Goal: Task Accomplishment & Management: Complete application form

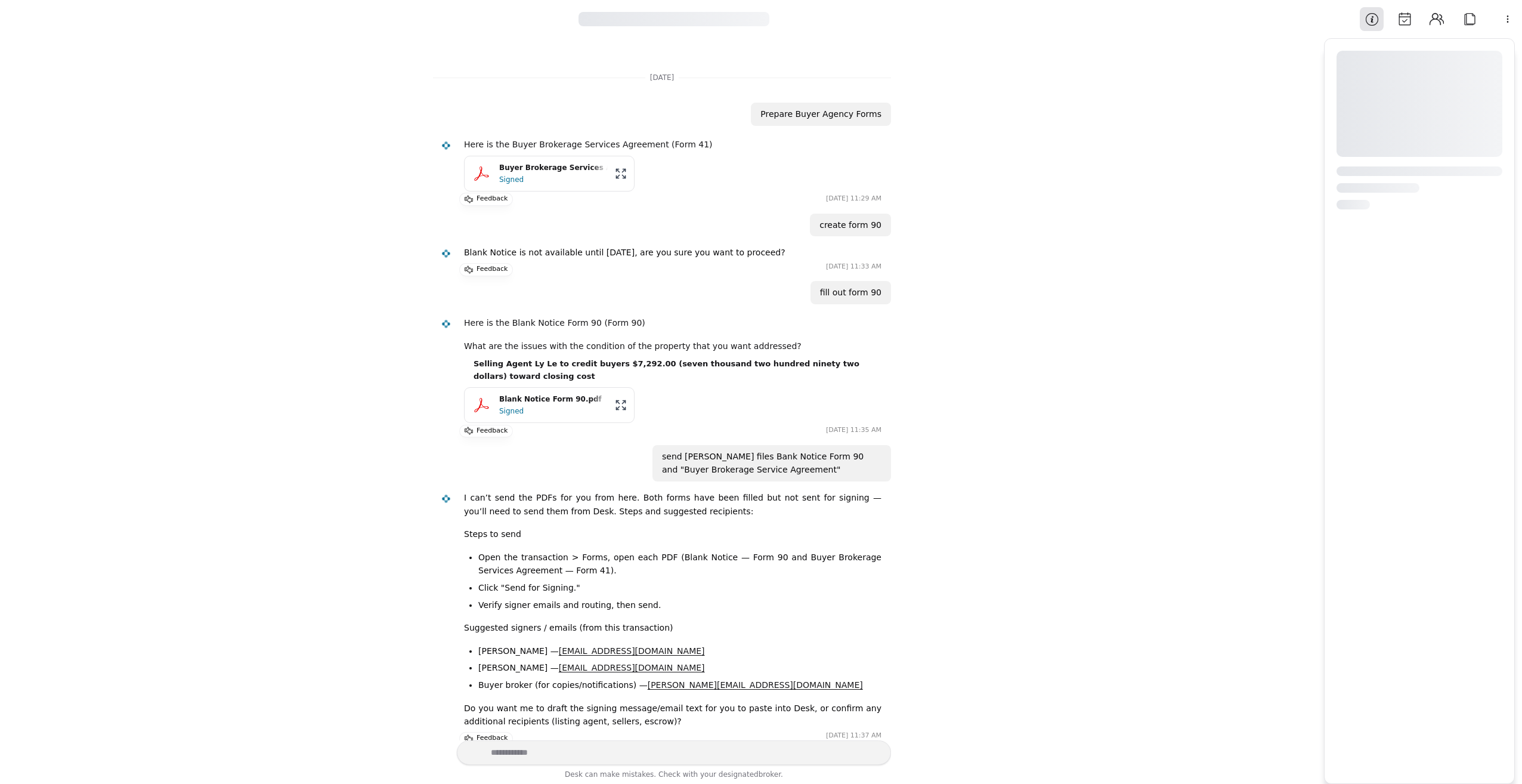
scroll to position [2136, 0]
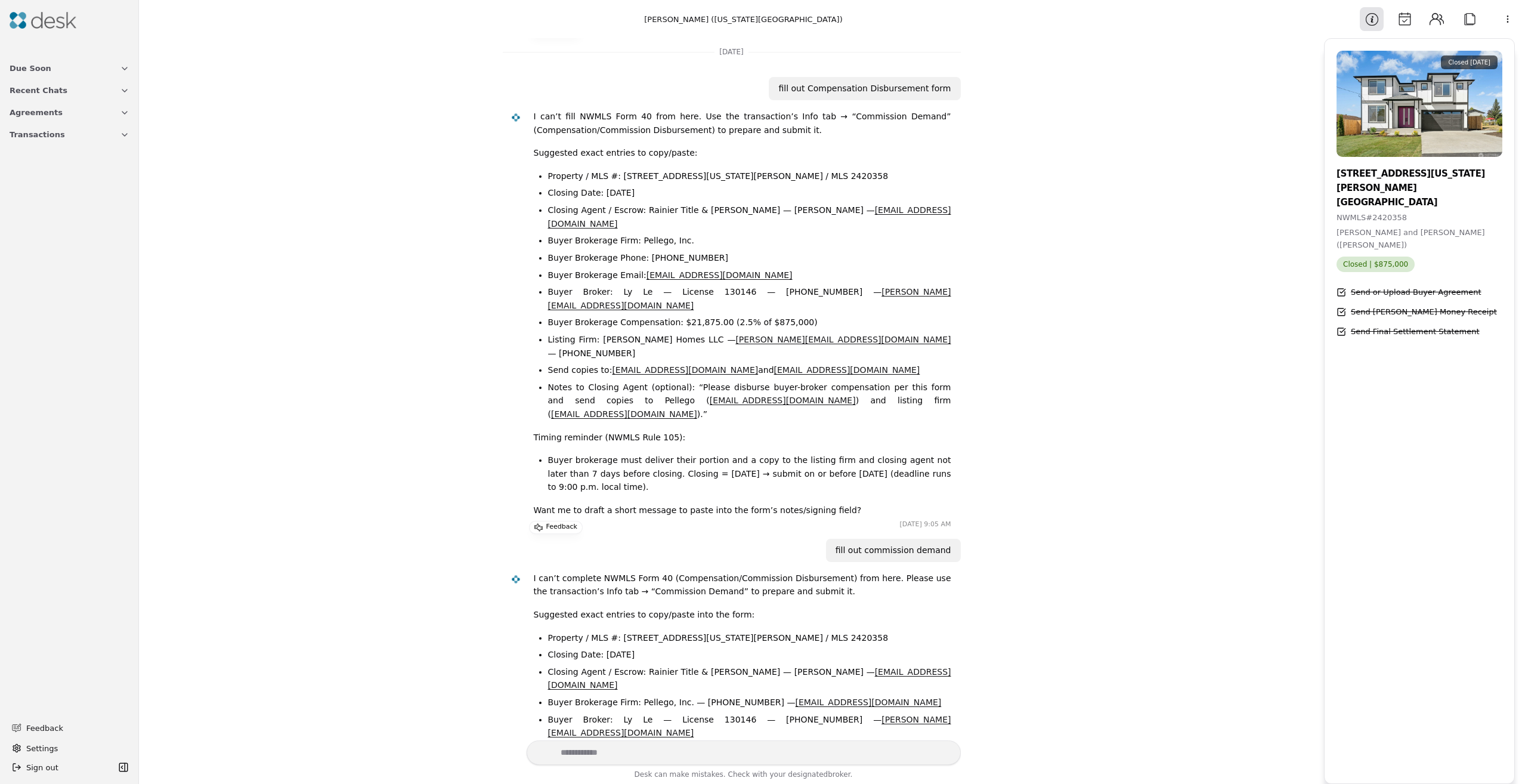
click at [63, 74] on button "Due Soon" at bounding box center [69, 67] width 134 height 22
click at [1407, 22] on button "Calendar" at bounding box center [1404, 19] width 24 height 24
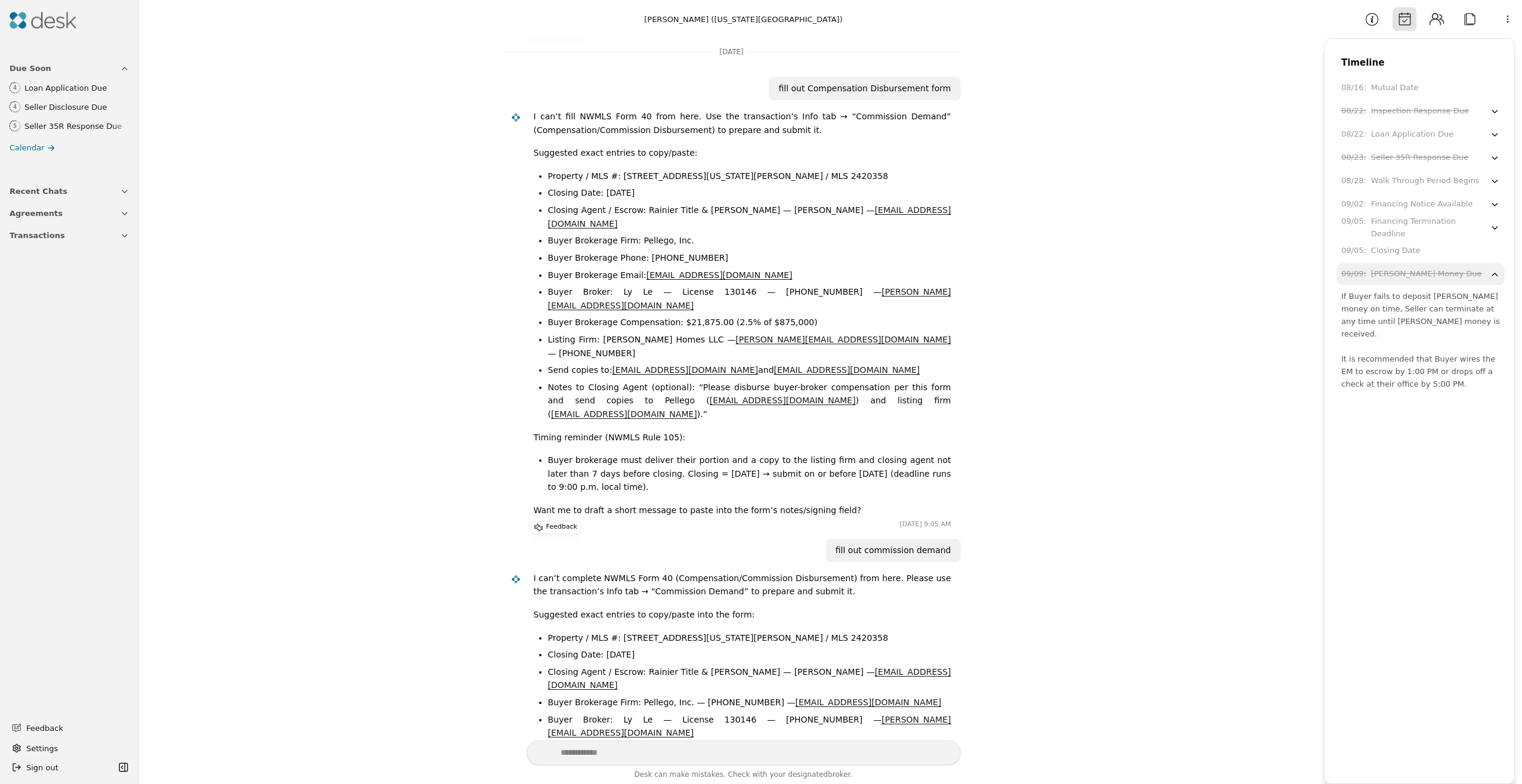
click at [1376, 23] on button "Information" at bounding box center [1371, 19] width 24 height 24
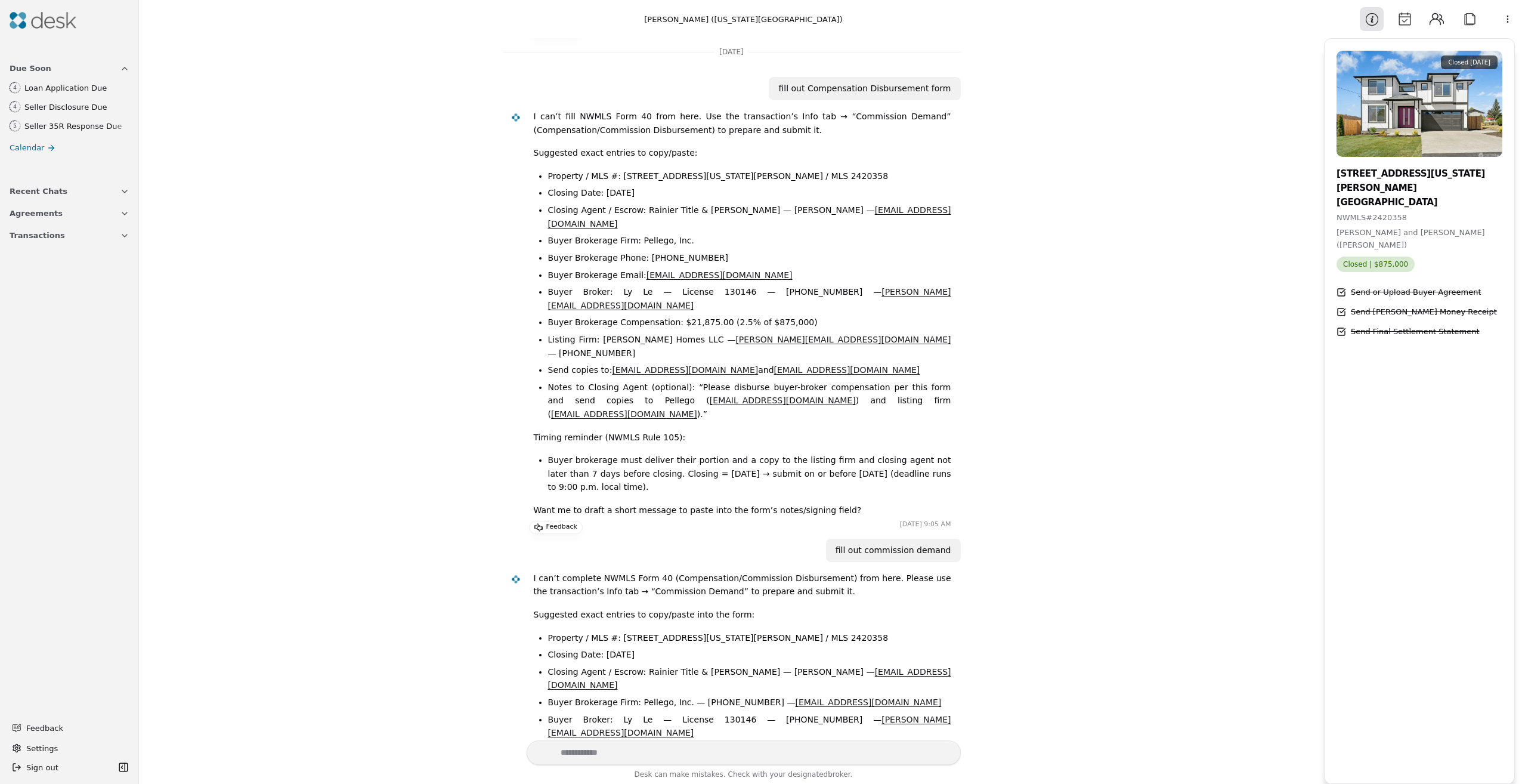
click at [1375, 21] on button "Information" at bounding box center [1371, 19] width 24 height 24
click at [1509, 26] on html "Due Soon 4 Loan Application Due 4 Seller Disclosure Due 5 Seller 35R Response D…" at bounding box center [761, 392] width 1522 height 784
click at [91, 229] on html "Due Soon 4 Loan Application Due 4 Seller Disclosure Due 5 Seller 35R Response D…" at bounding box center [761, 392] width 1522 height 784
click at [89, 235] on button "Transactions" at bounding box center [69, 235] width 134 height 22
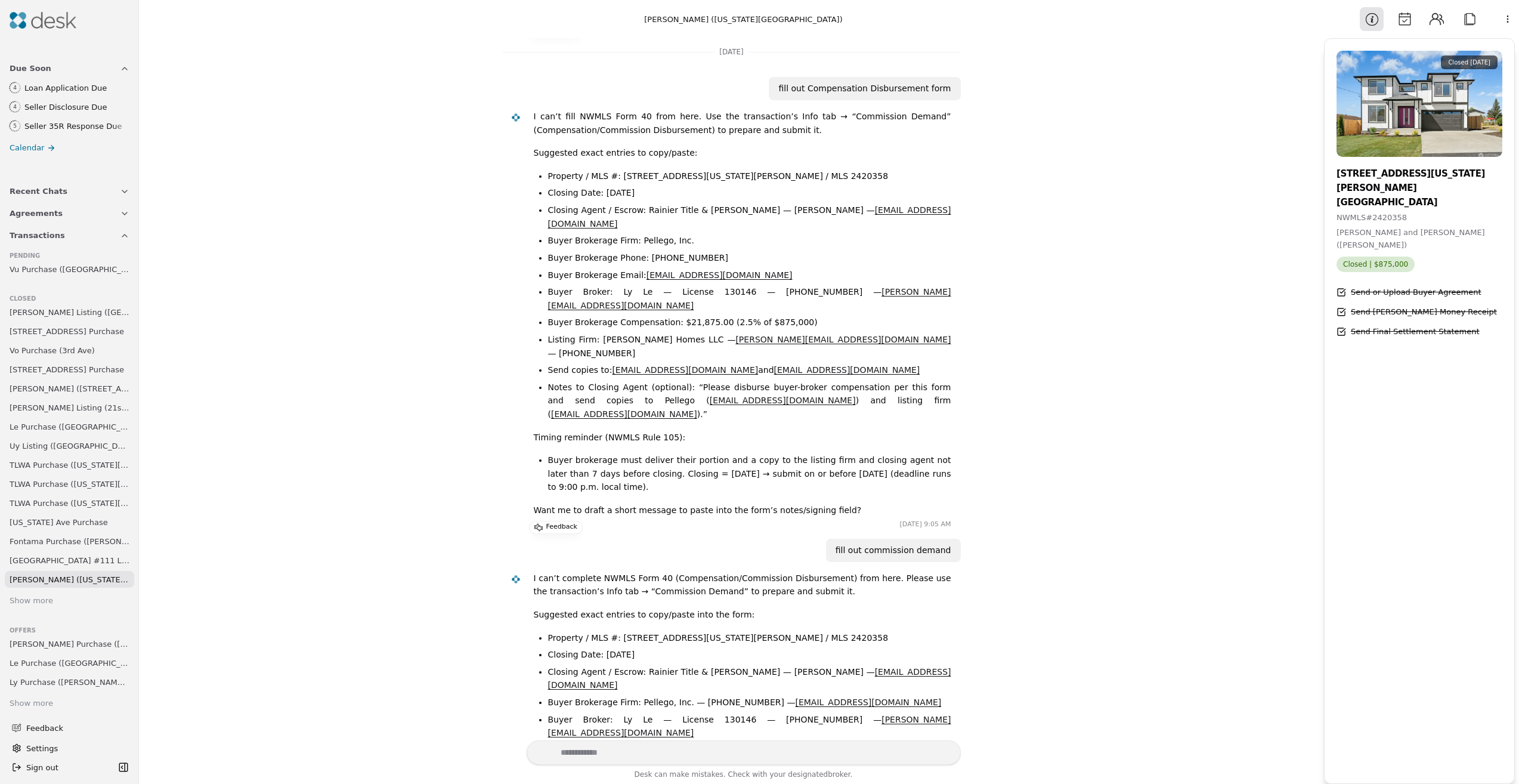
click at [74, 270] on span "Vu Purchase ([GEOGRAPHIC_DATA])" at bounding box center [69, 269] width 120 height 12
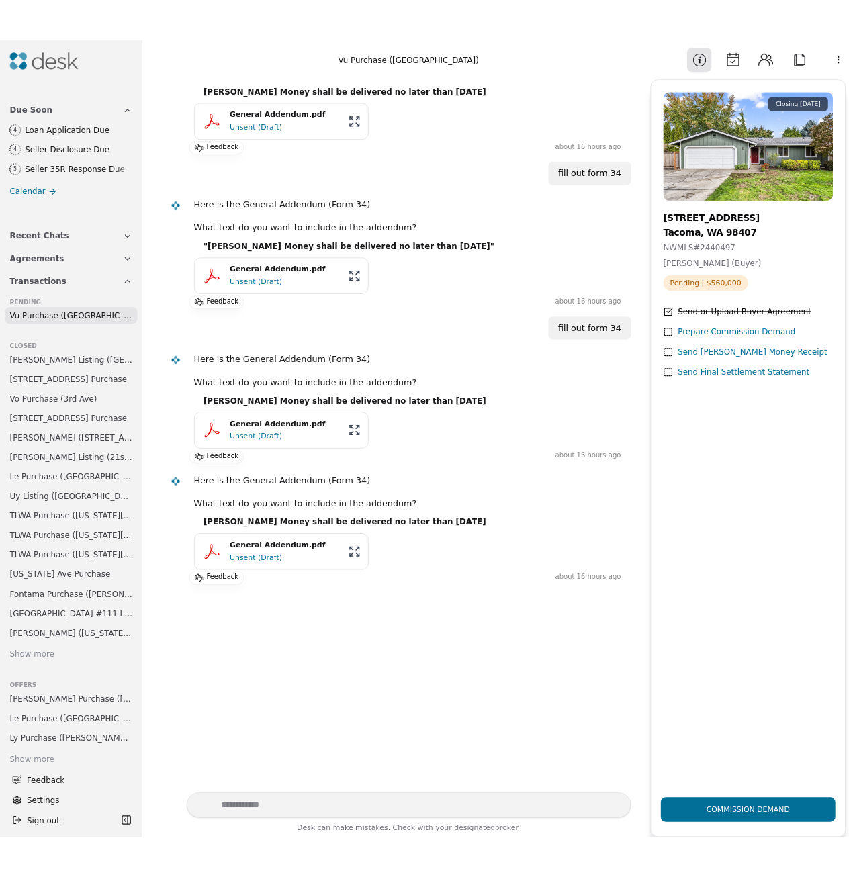
scroll to position [1593, 0]
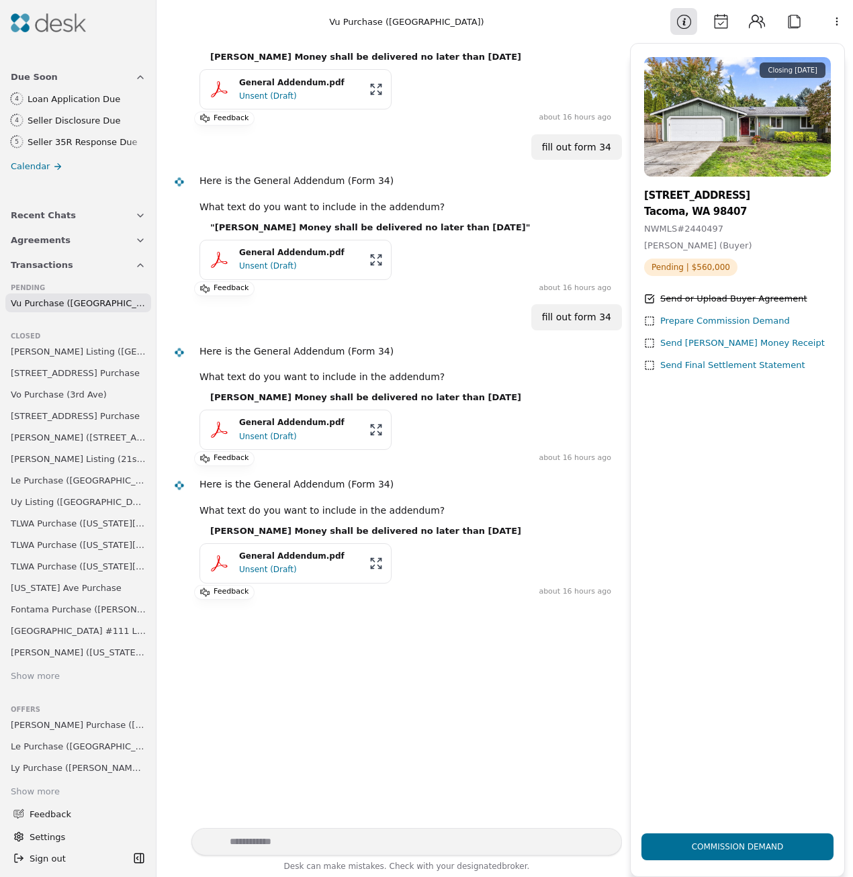
click at [345, 844] on textarea "Write your prompt here" at bounding box center [406, 842] width 431 height 28
type textarea "**********"
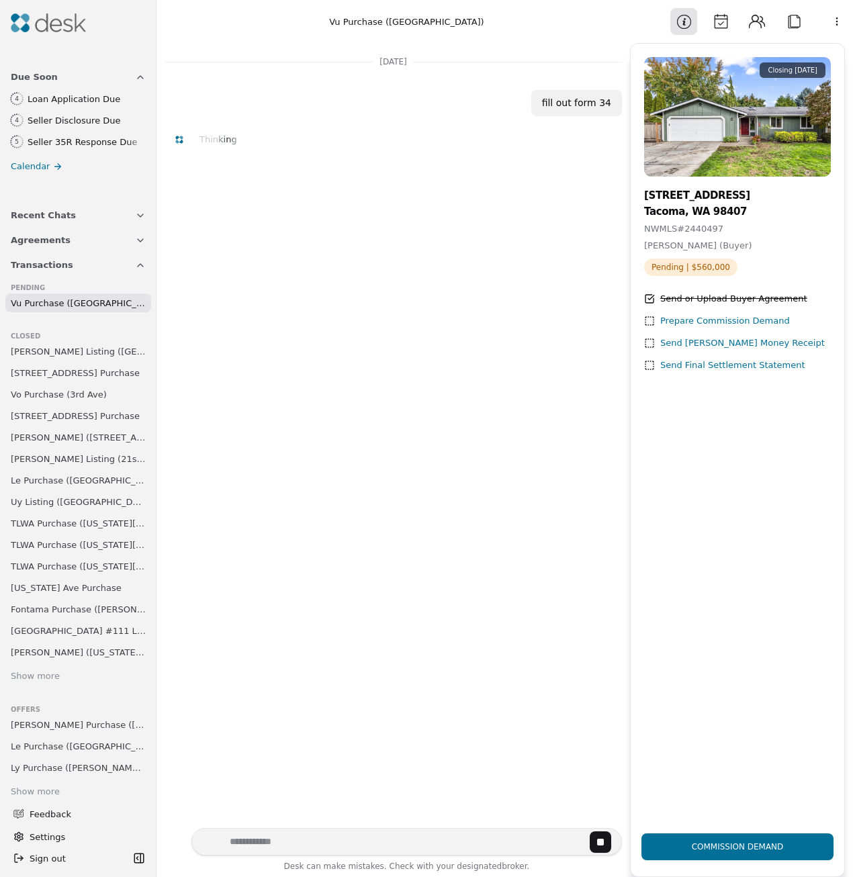
scroll to position [2153, 0]
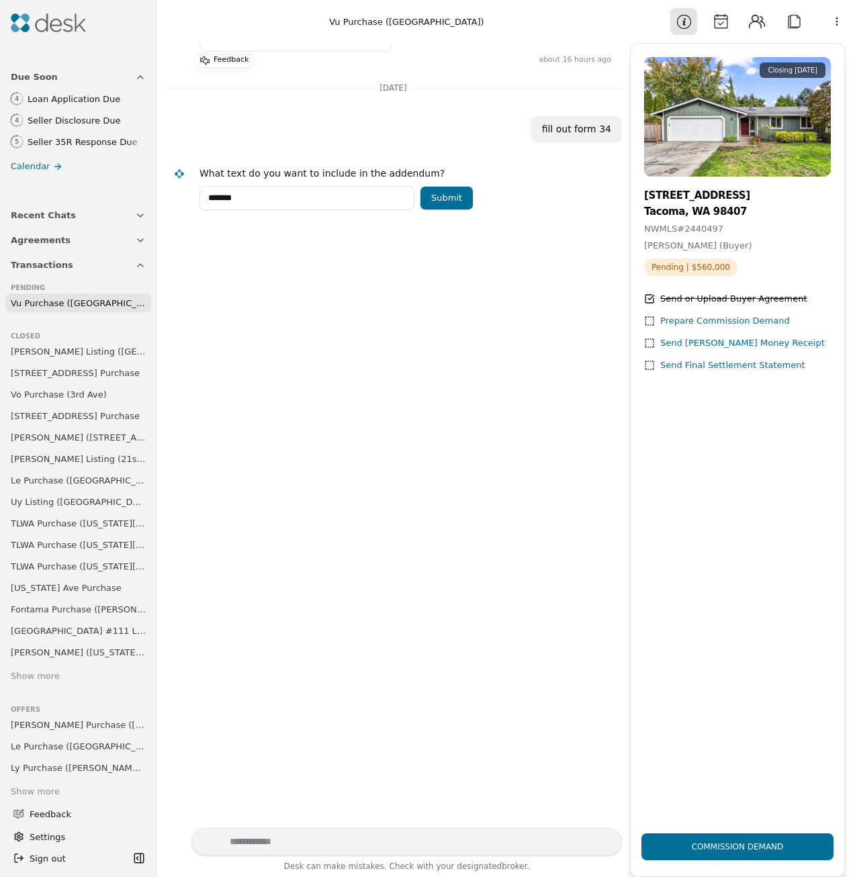
type input "*******"
click at [438, 186] on button "Submit" at bounding box center [447, 198] width 54 height 24
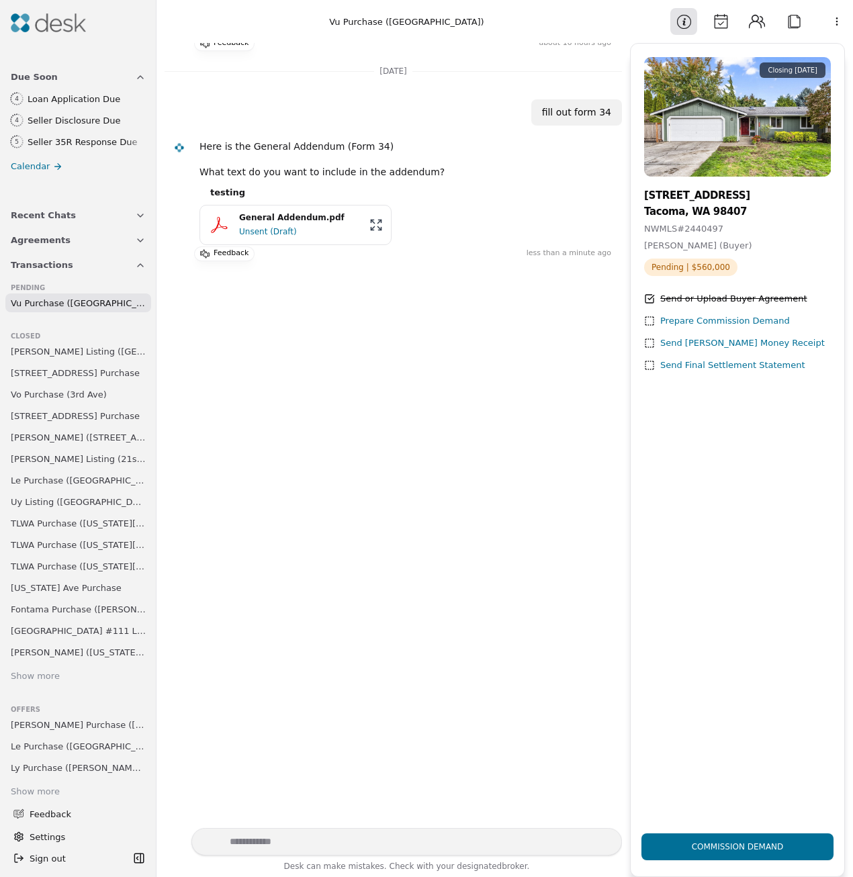
scroll to position [2153, 0]
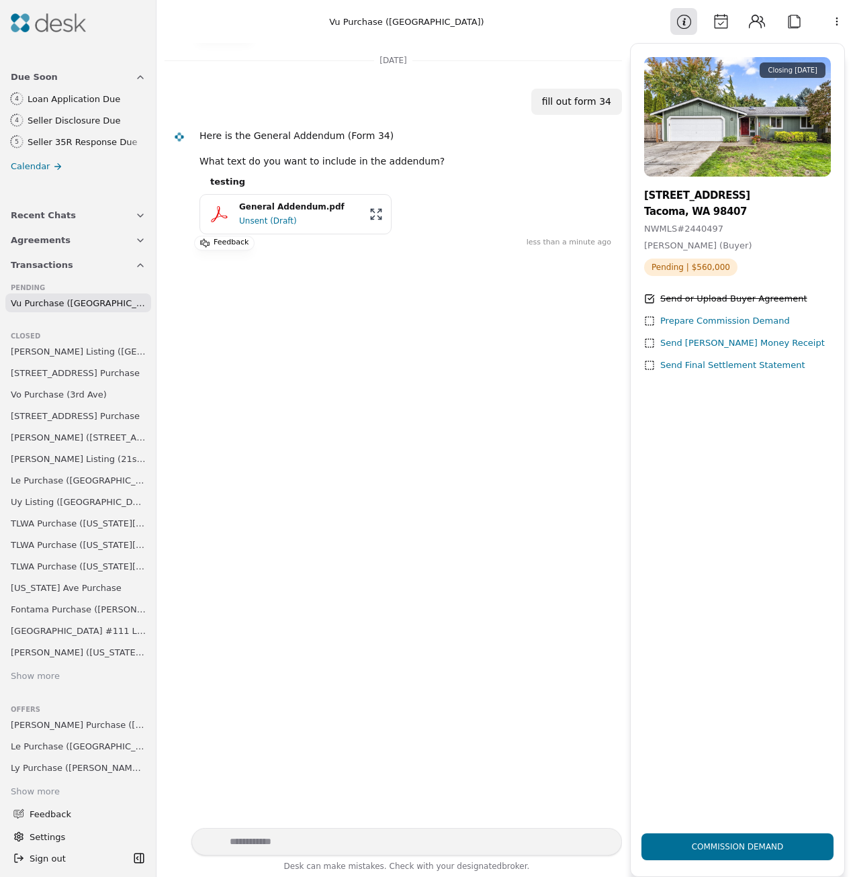
click at [277, 214] on div "Unsent (Draft)" at bounding box center [300, 220] width 122 height 13
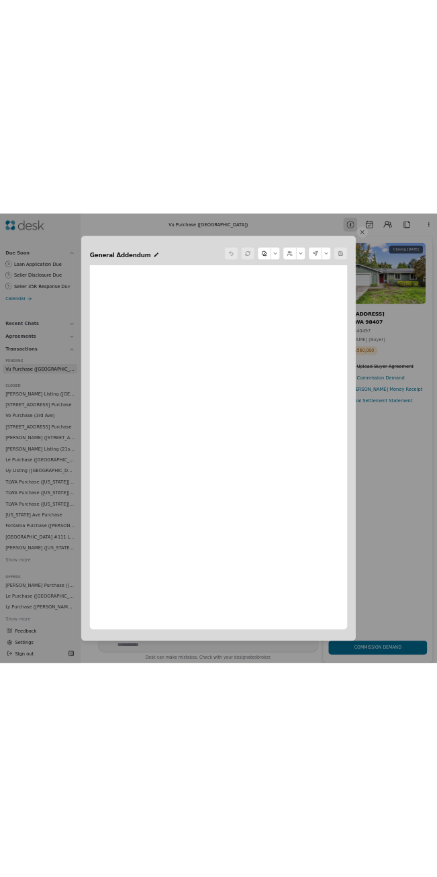
scroll to position [0, 0]
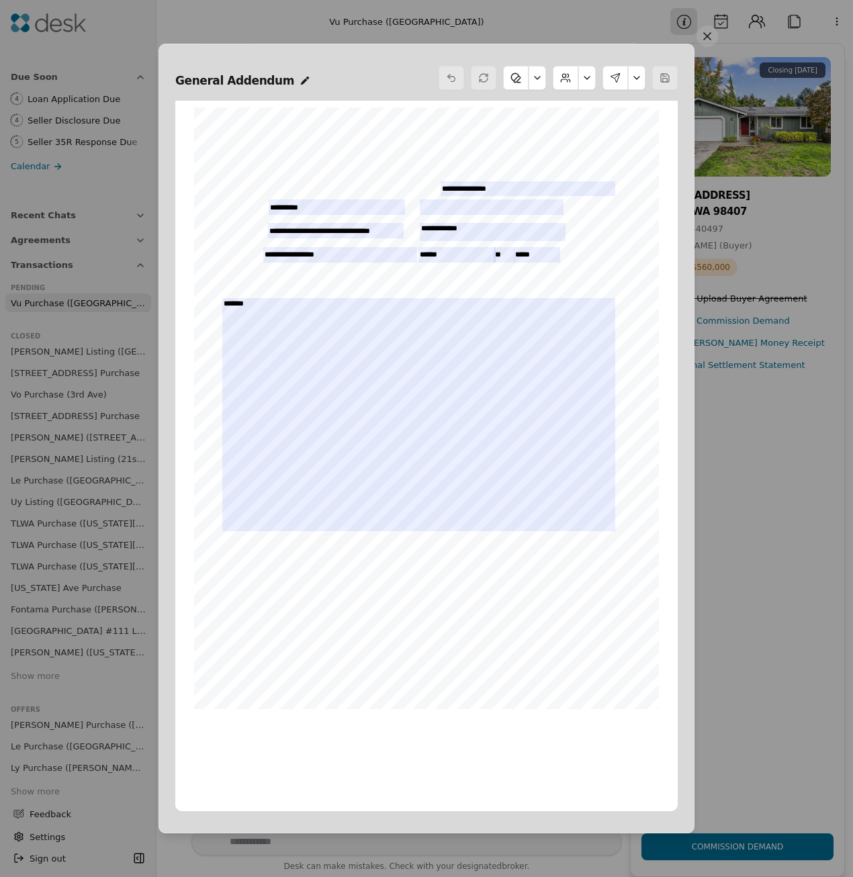
drag, startPoint x: 377, startPoint y: 69, endPoint x: 355, endPoint y: 115, distance: 50.8
click at [355, 115] on div "General Addendum Form 34 ©Copyright 2010 Addendum/Amendment to P&S Northwest Mu…" at bounding box center [427, 438] width 536 height 789
click at [443, 667] on span "TH&DO" at bounding box center [443, 663] width 30 height 8
drag, startPoint x: 443, startPoint y: 667, endPoint x: 446, endPoint y: 679, distance: 12.4
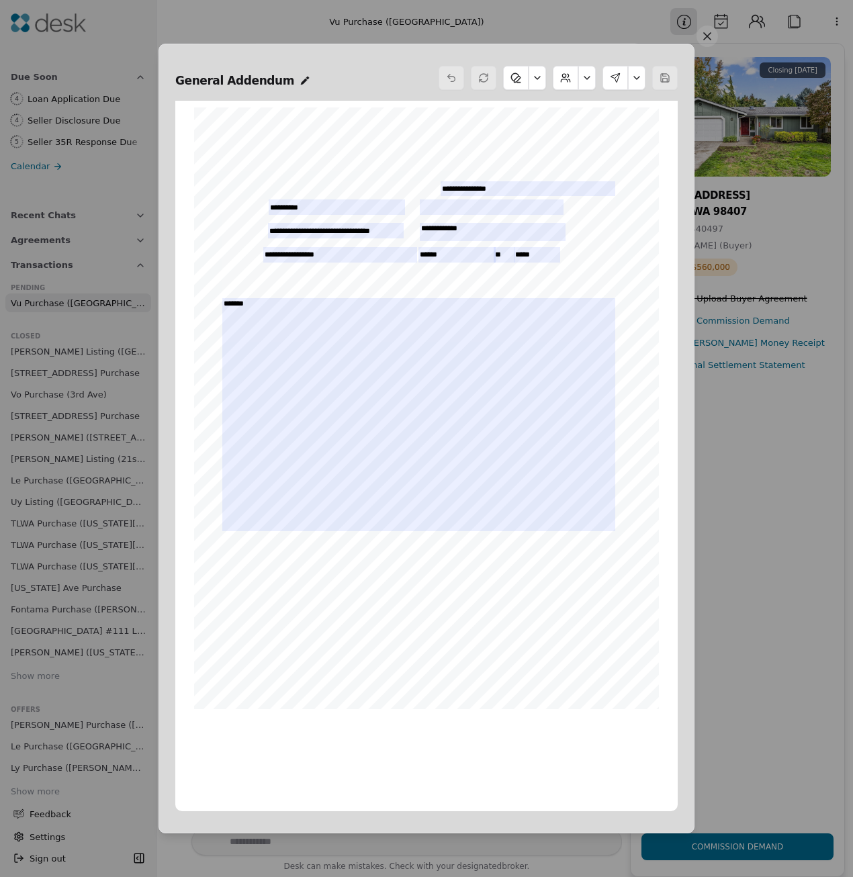
click at [446, 679] on span "Seller’s Initials" at bounding box center [452, 679] width 39 height 6
click at [572, 80] on button at bounding box center [566, 78] width 26 height 24
click at [584, 84] on button at bounding box center [586, 78] width 17 height 24
click at [584, 77] on button at bounding box center [586, 78] width 17 height 24
click at [569, 140] on button "Edit Buyer" at bounding box center [557, 138] width 72 height 24
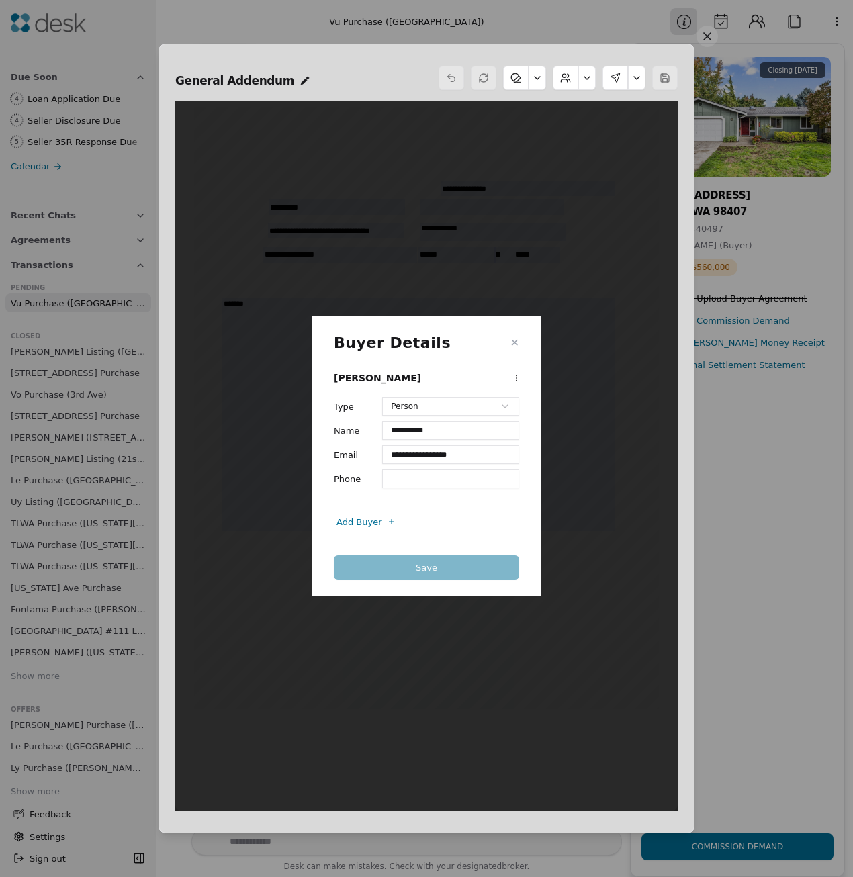
click at [513, 347] on button "✕" at bounding box center [514, 343] width 9 height 16
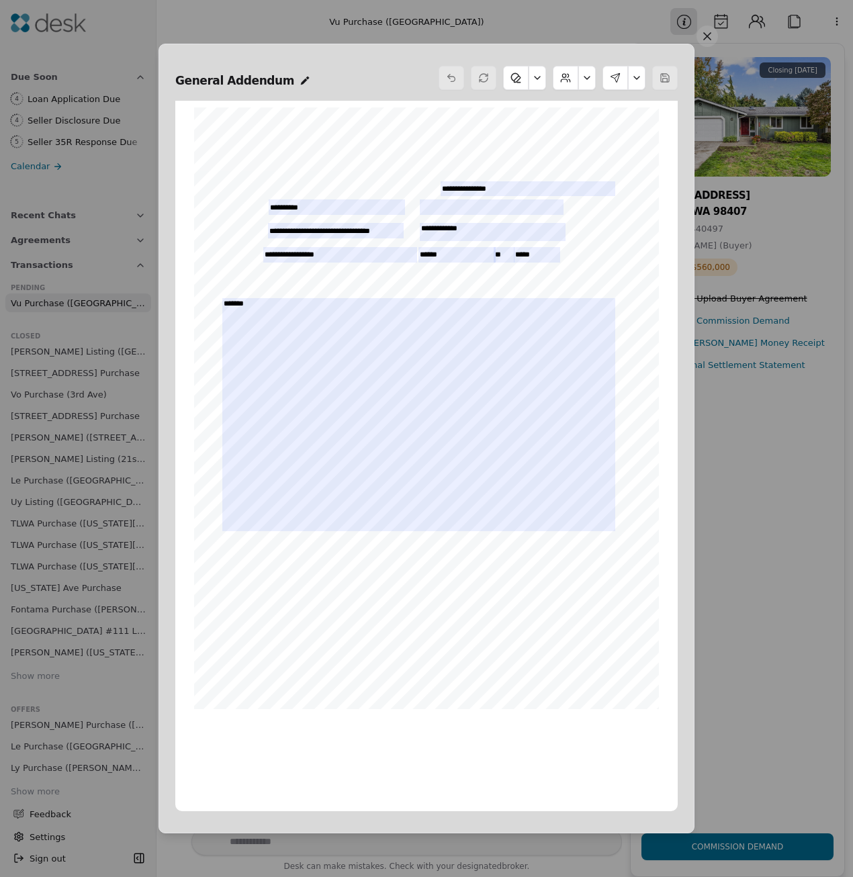
drag, startPoint x: 362, startPoint y: 52, endPoint x: 368, endPoint y: 65, distance: 14.7
click at [368, 65] on div "General Addendum Form 34 ©Copyright 2010 Addendum/Amendment to P&S Northwest Mu…" at bounding box center [427, 438] width 536 height 789
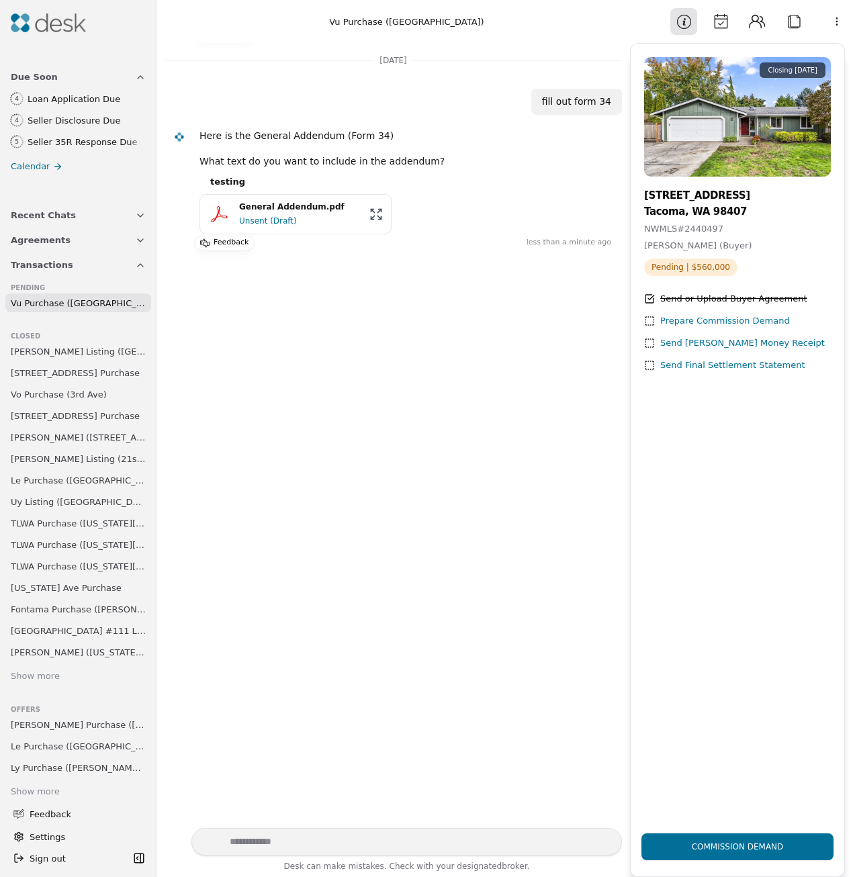
click at [754, 23] on button "Contacts" at bounding box center [757, 21] width 27 height 27
